Goal: Information Seeking & Learning: Learn about a topic

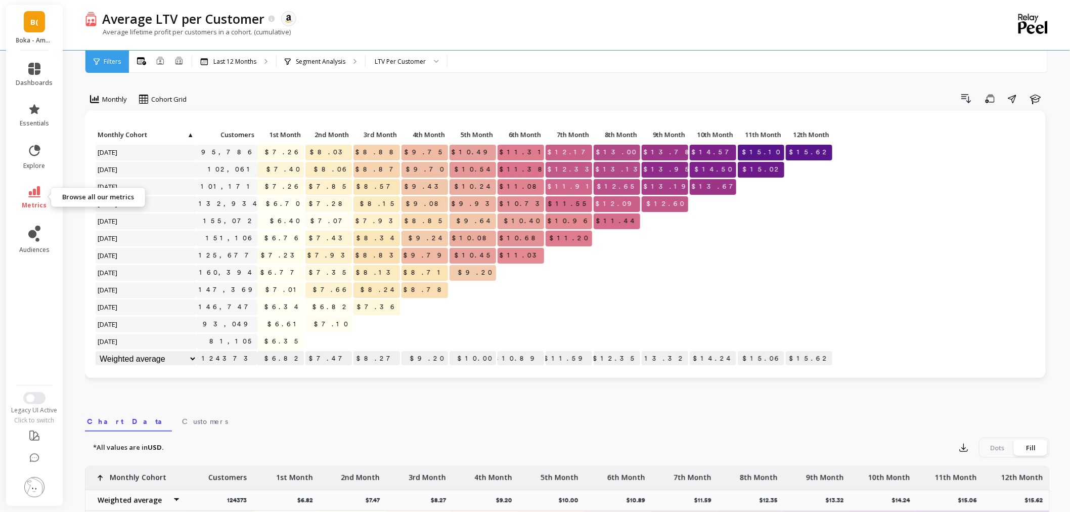
click at [24, 203] on span "metrics" at bounding box center [34, 205] width 25 height 8
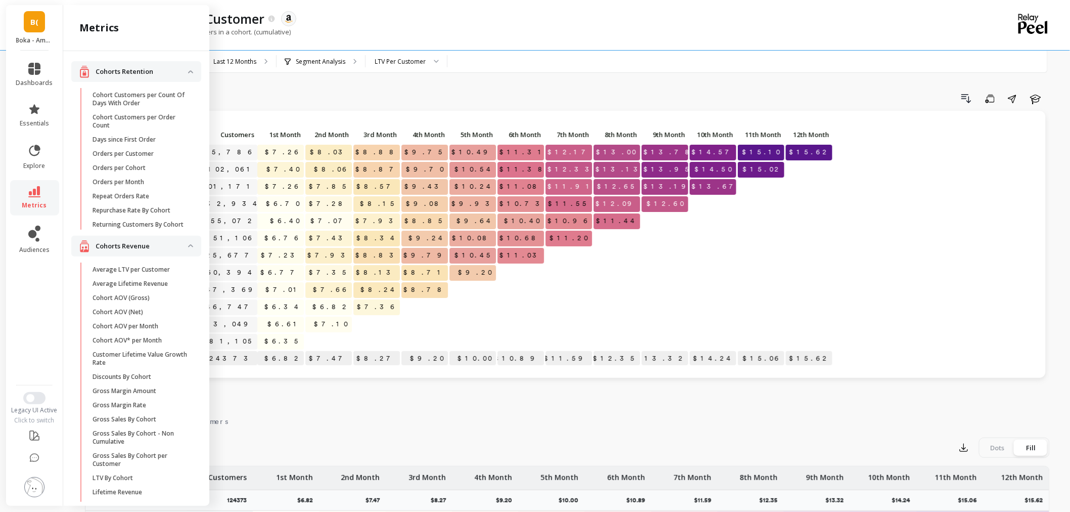
scroll to position [660, 0]
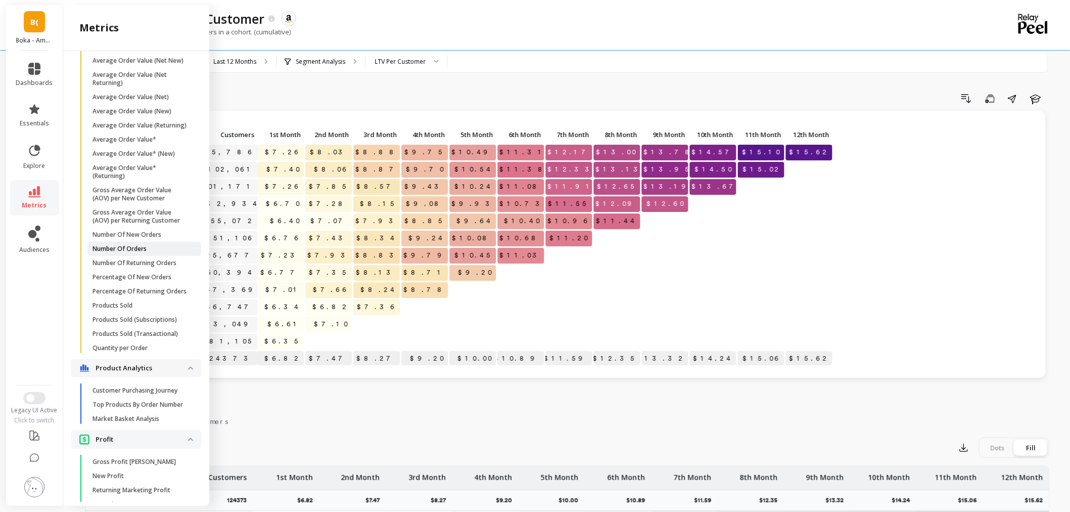
click at [138, 253] on p "Number Of Orders" at bounding box center [120, 249] width 54 height 8
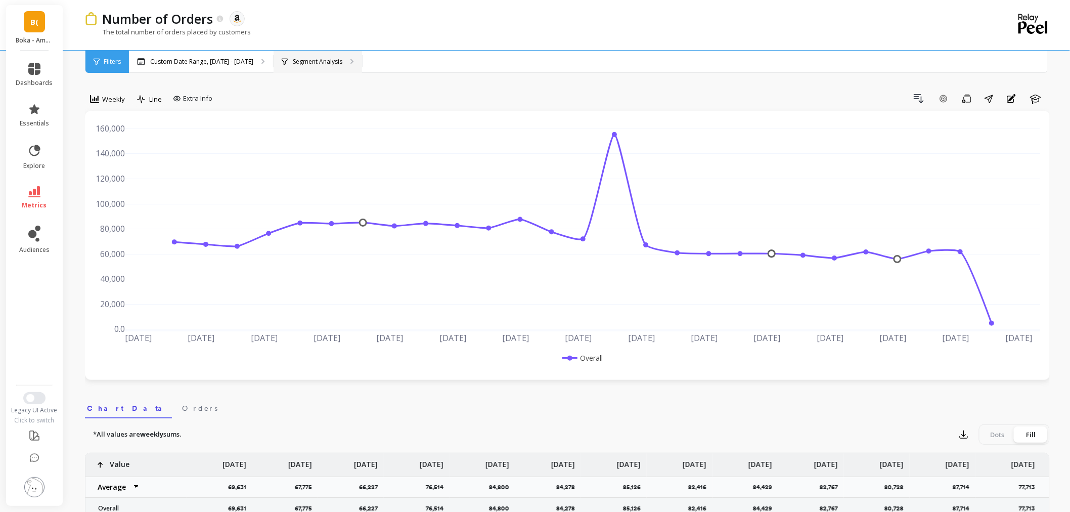
click at [342, 53] on div "Segment Analysis" at bounding box center [318, 62] width 88 height 22
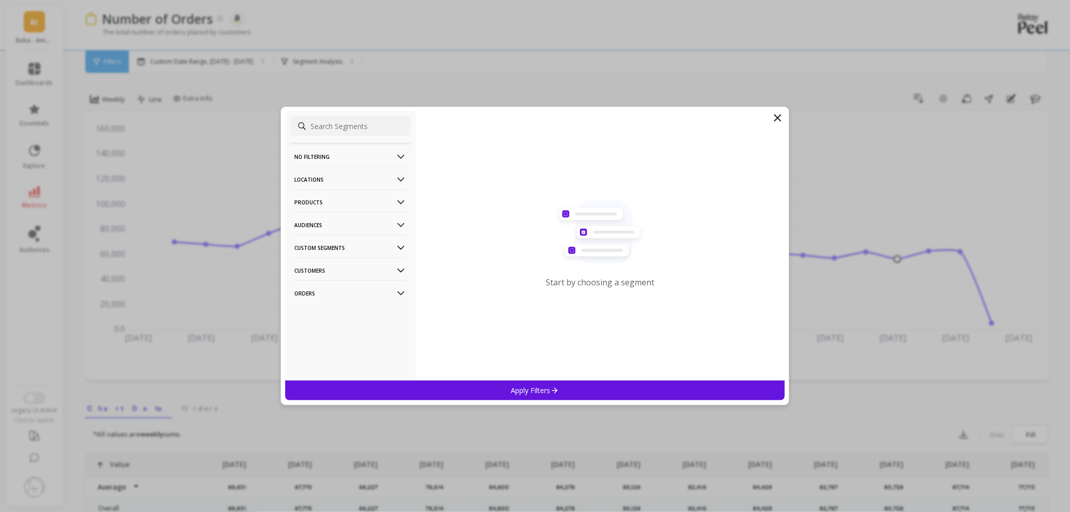
click at [348, 294] on p "Orders" at bounding box center [350, 293] width 112 height 26
click at [347, 314] on p "Amazon Promotions" at bounding box center [327, 312] width 62 height 9
